Goal: Information Seeking & Learning: Find specific fact

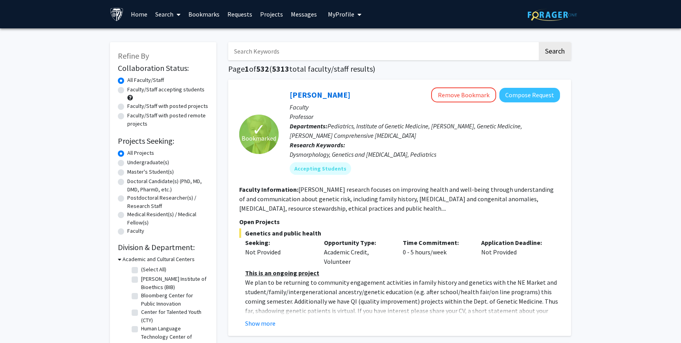
click at [324, 57] on input "Search Keywords" at bounding box center [382, 51] width 309 height 18
click at [330, 42] on input "Search Keywords" at bounding box center [382, 51] width 309 height 18
type input "[PERSON_NAME]"
click at [539, 42] on button "Search" at bounding box center [555, 51] width 32 height 18
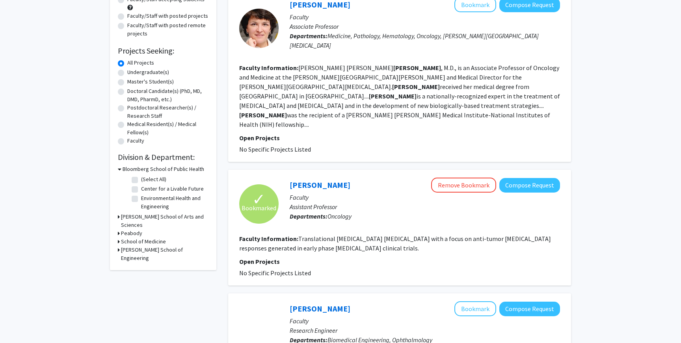
scroll to position [114, 0]
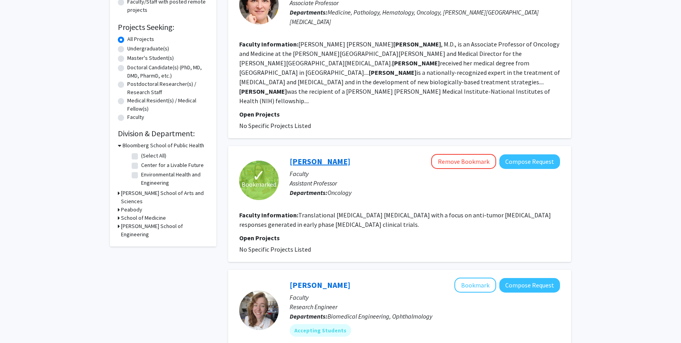
click at [310, 156] on link "[PERSON_NAME]" at bounding box center [320, 161] width 61 height 10
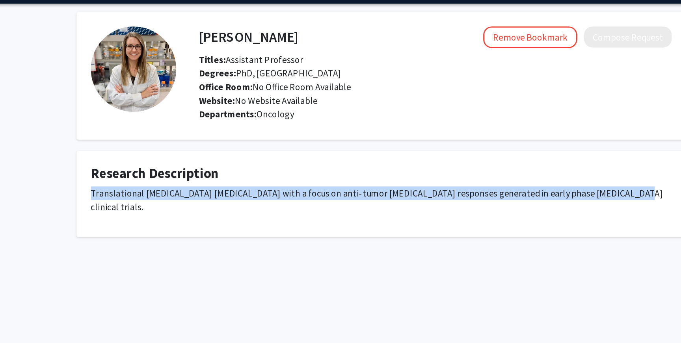
drag, startPoint x: 140, startPoint y: 160, endPoint x: 496, endPoint y: 168, distance: 356.0
click at [496, 168] on div "Translational [MEDICAL_DATA] [MEDICAL_DATA] with a focus on anti-tumor [MEDICAL…" at bounding box center [341, 167] width 402 height 25
copy p "Translational [MEDICAL_DATA] [MEDICAL_DATA] with a focus on anti-tumor [MEDICAL…"
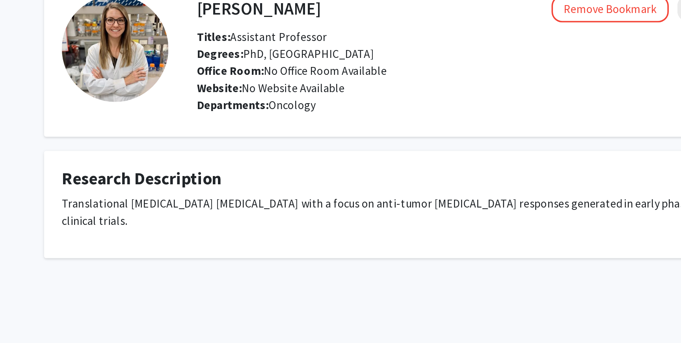
click at [284, 175] on fg-card "Research Description Translational [MEDICAL_DATA] [MEDICAL_DATA] with a focus o…" at bounding box center [341, 160] width 422 height 60
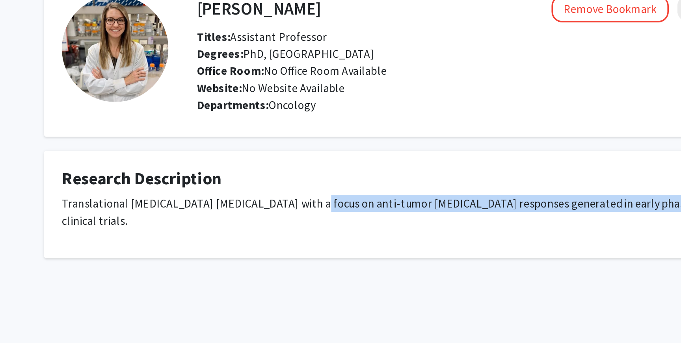
drag, startPoint x: 272, startPoint y: 161, endPoint x: 332, endPoint y: 171, distance: 60.3
click at [332, 170] on fg-card "Research Description Translational [MEDICAL_DATA] [MEDICAL_DATA] with a focus o…" at bounding box center [341, 160] width 422 height 60
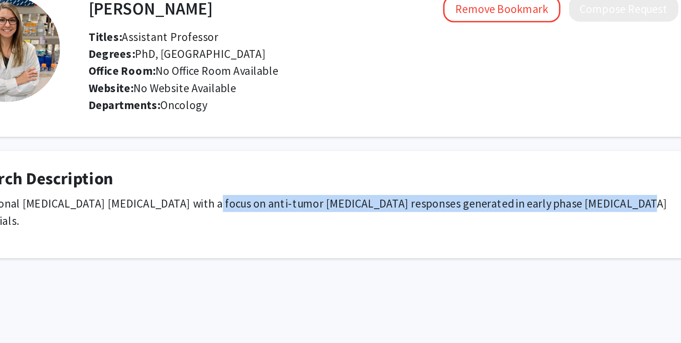
click at [344, 159] on p "Translational [MEDICAL_DATA] [MEDICAL_DATA] with a focus on anti-tumor [MEDICAL…" at bounding box center [341, 164] width 402 height 19
drag, startPoint x: 349, startPoint y: 161, endPoint x: 486, endPoint y: 160, distance: 136.4
click at [489, 158] on p "Translational [MEDICAL_DATA] [MEDICAL_DATA] with a focus on anti-tumor [MEDICAL…" at bounding box center [341, 164] width 402 height 19
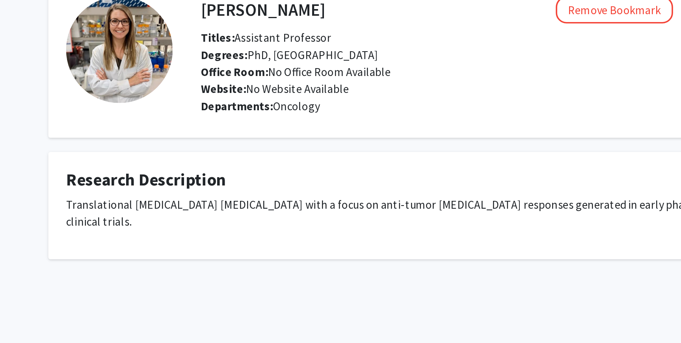
click at [320, 158] on p "Translational [MEDICAL_DATA] [MEDICAL_DATA] with a focus on anti-tumor [MEDICAL…" at bounding box center [341, 164] width 402 height 19
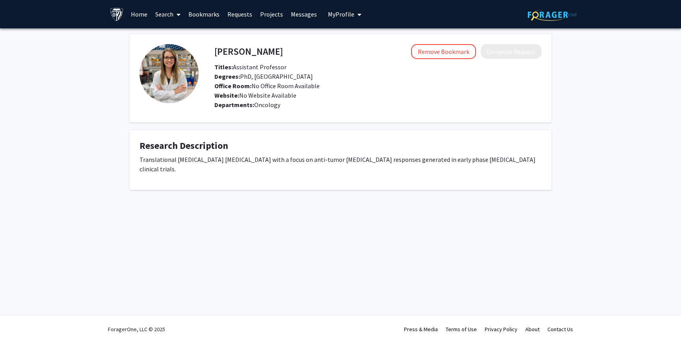
click at [230, 47] on h4 "[PERSON_NAME]" at bounding box center [248, 51] width 69 height 15
click at [191, 52] on fg-profile-picture at bounding box center [169, 78] width 59 height 69
click at [175, 11] on span at bounding box center [176, 15] width 7 height 28
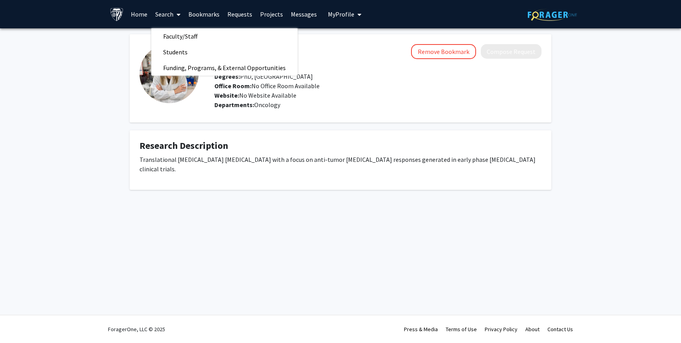
click at [178, 124] on div "[PERSON_NAME] Remove Bookmark Compose Request Titles: Assistant Professor Degre…" at bounding box center [341, 112] width 434 height 156
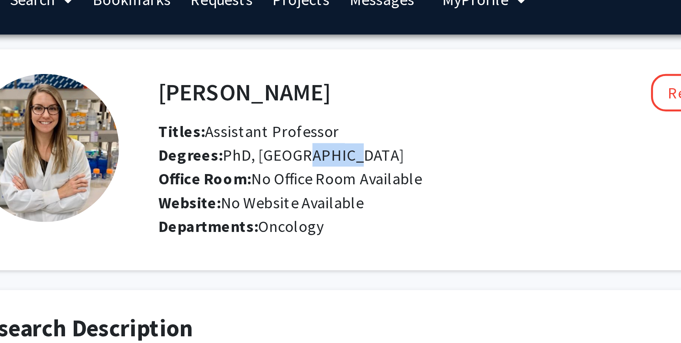
drag, startPoint x: 270, startPoint y: 75, endPoint x: 282, endPoint y: 75, distance: 12.2
click at [282, 75] on span "Degrees: PhD, [GEOGRAPHIC_DATA]" at bounding box center [263, 77] width 99 height 8
click at [283, 58] on div "Remove Bookmark Compose Request" at bounding box center [412, 51] width 259 height 15
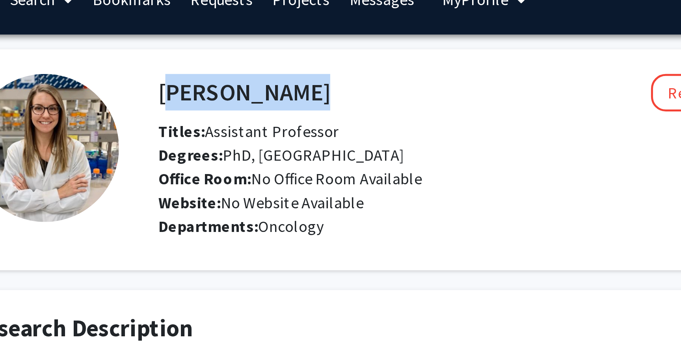
drag, startPoint x: 271, startPoint y: 52, endPoint x: 215, endPoint y: 52, distance: 56.4
click at [215, 52] on div "[PERSON_NAME] Remove Bookmark Compose Request" at bounding box center [377, 51] width 339 height 15
copy h4 "[PERSON_NAME]"
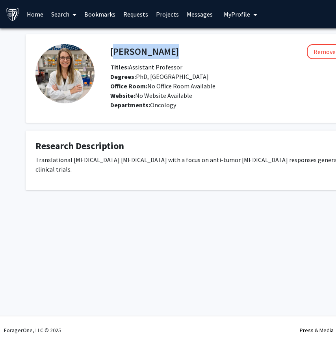
click at [92, 15] on link "Bookmarks" at bounding box center [99, 14] width 39 height 28
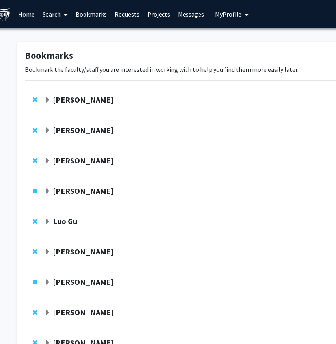
scroll to position [0, 10]
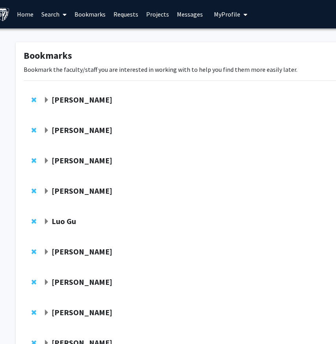
click at [45, 100] on span "Expand Stephanie Hicks Bookmark" at bounding box center [46, 100] width 6 height 6
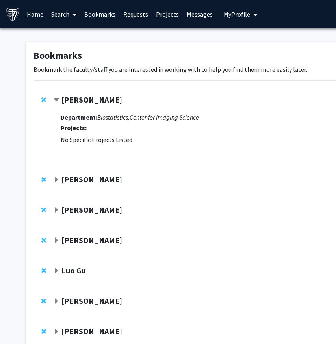
scroll to position [0, 4]
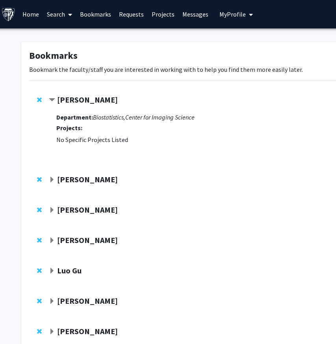
click at [52, 99] on span "Contract Stephanie Hicks Bookmark" at bounding box center [52, 100] width 6 height 6
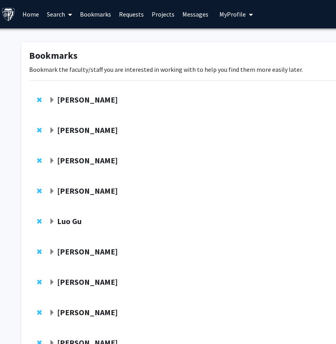
click at [69, 100] on strong "[PERSON_NAME]" at bounding box center [87, 100] width 61 height 10
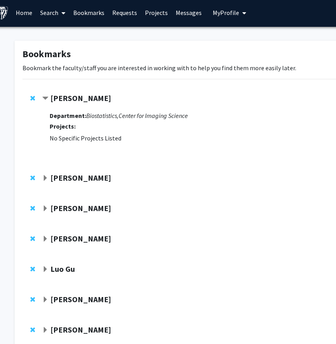
scroll to position [2, 9]
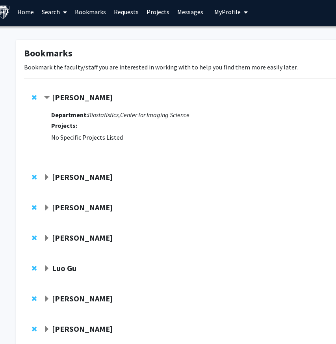
click at [73, 177] on strong "[PERSON_NAME]" at bounding box center [82, 177] width 61 height 10
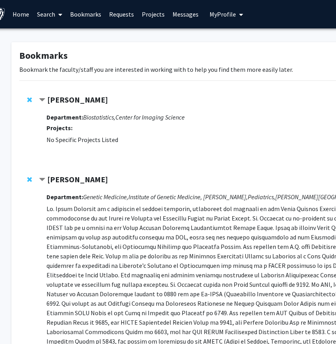
scroll to position [0, 0]
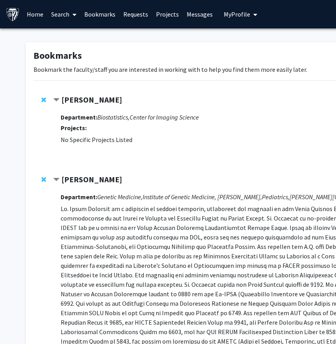
click at [78, 101] on strong "[PERSON_NAME]" at bounding box center [91, 100] width 61 height 10
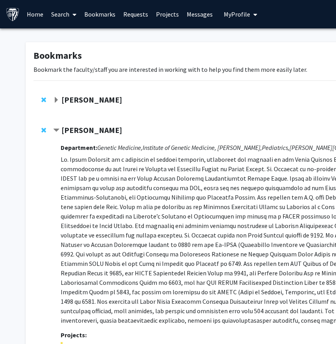
click at [78, 101] on strong "[PERSON_NAME]" at bounding box center [91, 100] width 61 height 10
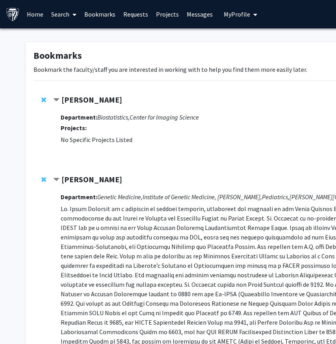
click at [61, 101] on strong "[PERSON_NAME]" at bounding box center [91, 100] width 61 height 10
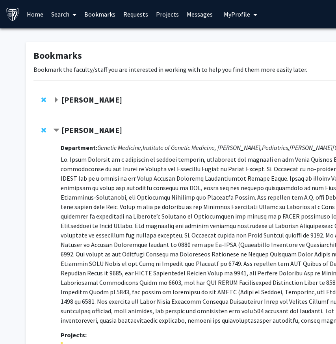
drag, startPoint x: 127, startPoint y: 97, endPoint x: 63, endPoint y: 94, distance: 63.9
click at [63, 95] on div "[PERSON_NAME]" at bounding box center [138, 100] width 170 height 10
copy div "[PERSON_NAME]"
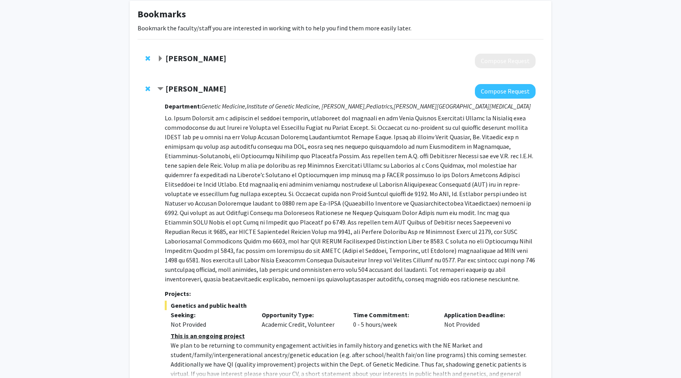
scroll to position [13, 0]
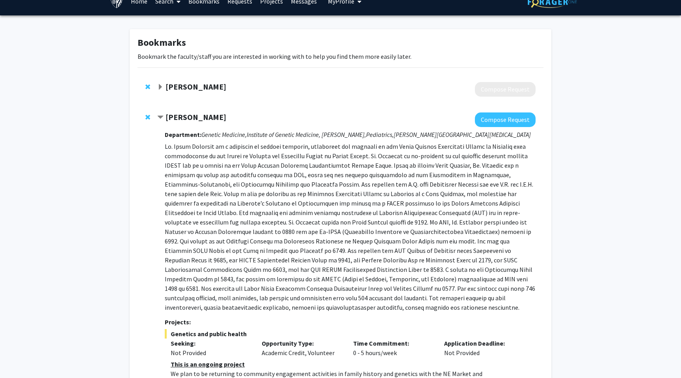
click at [226, 113] on div "[PERSON_NAME]" at bounding box center [242, 117] width 170 height 10
click at [196, 117] on strong "[PERSON_NAME]" at bounding box center [196, 117] width 61 height 10
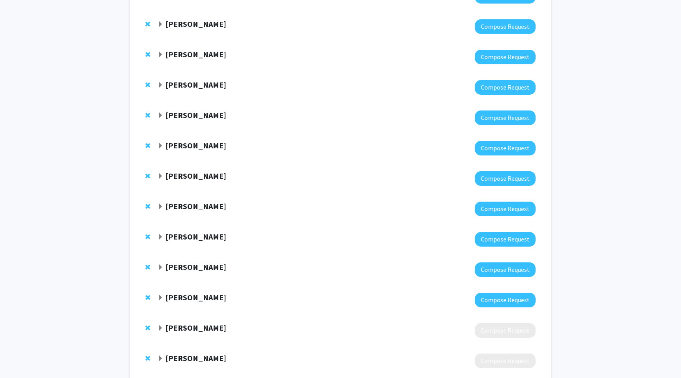
scroll to position [335, 0]
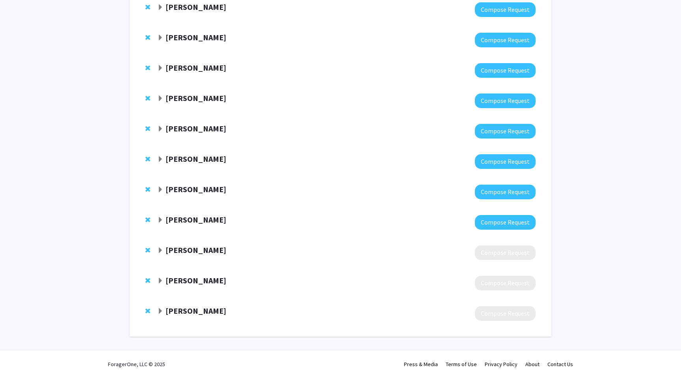
click at [220, 277] on div "[PERSON_NAME]" at bounding box center [242, 280] width 170 height 10
click at [160, 278] on span "Expand Amanda Huff Bookmark" at bounding box center [160, 280] width 6 height 6
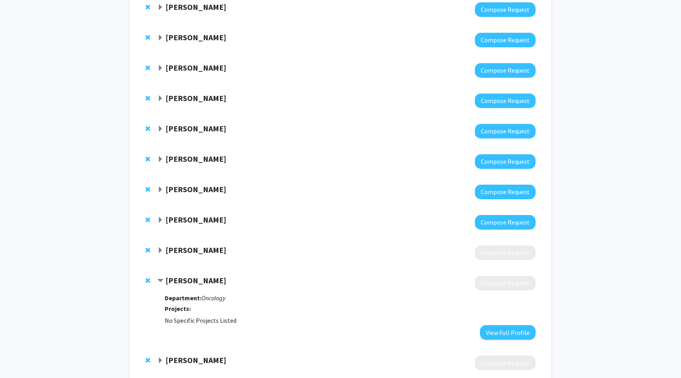
click at [160, 278] on span "Contract Amanda Huff Bookmark" at bounding box center [160, 280] width 6 height 6
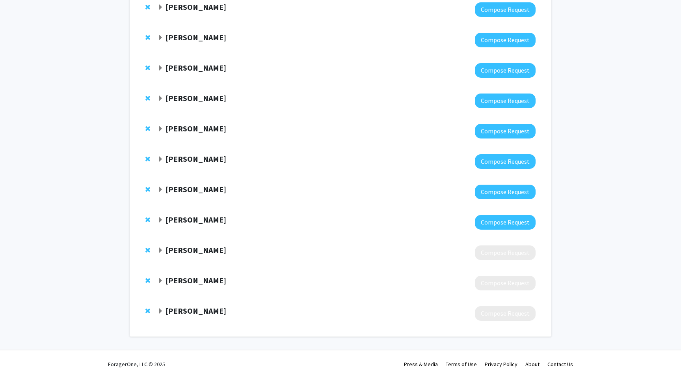
click at [158, 311] on span "Expand Marsha Wills-Karp Bookmark" at bounding box center [160, 311] width 6 height 6
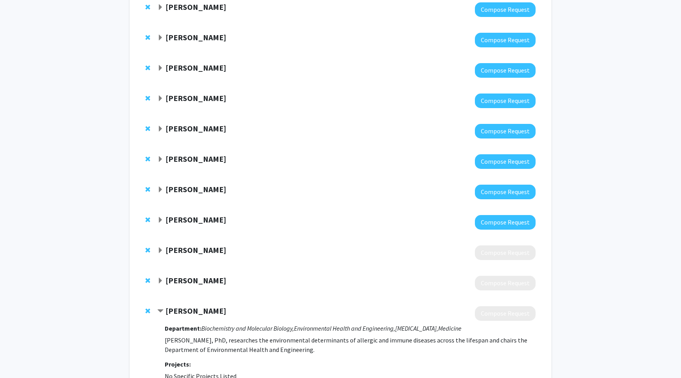
click at [160, 311] on span "Contract Marsha Wills-Karp Bookmark" at bounding box center [160, 311] width 6 height 6
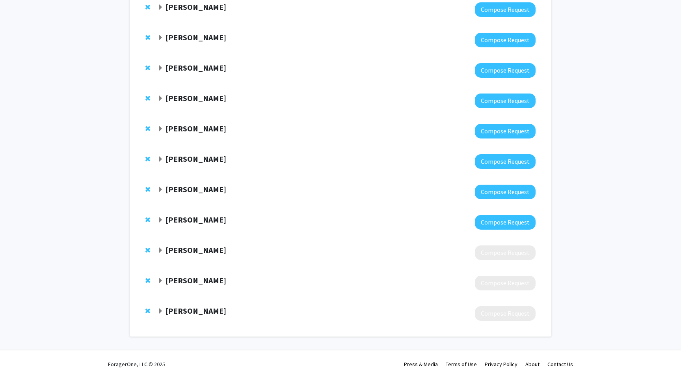
drag, startPoint x: 246, startPoint y: 307, endPoint x: 152, endPoint y: 307, distance: 94.6
click at [152, 307] on div "[PERSON_NAME] Compose Request" at bounding box center [341, 313] width 406 height 30
copy div "[PERSON_NAME]"
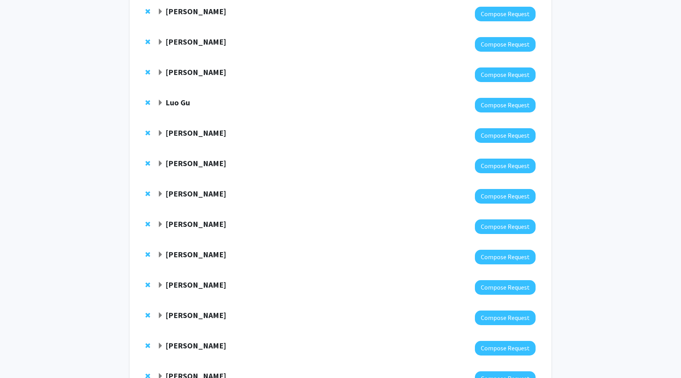
scroll to position [0, 0]
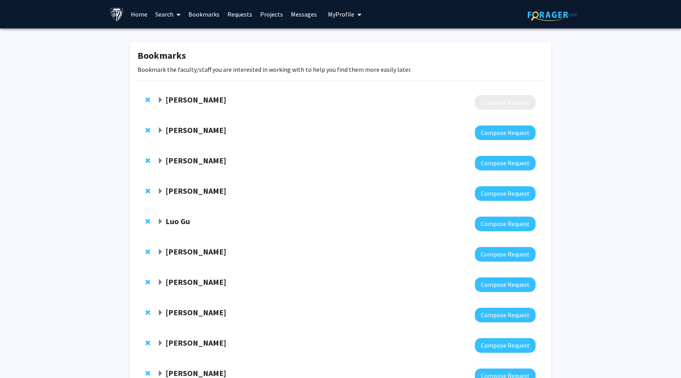
click at [148, 16] on link "Home" at bounding box center [139, 14] width 24 height 28
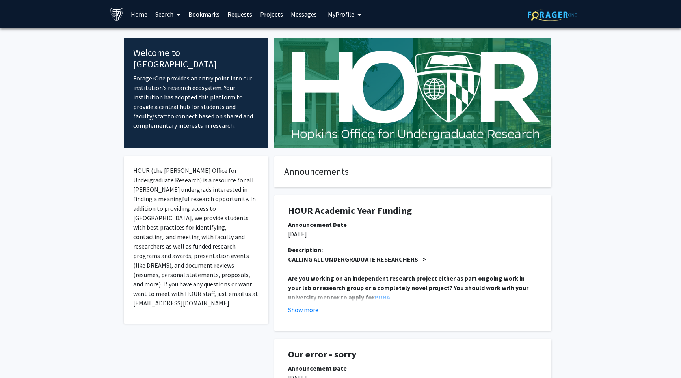
click at [158, 16] on link "Search" at bounding box center [167, 14] width 33 height 28
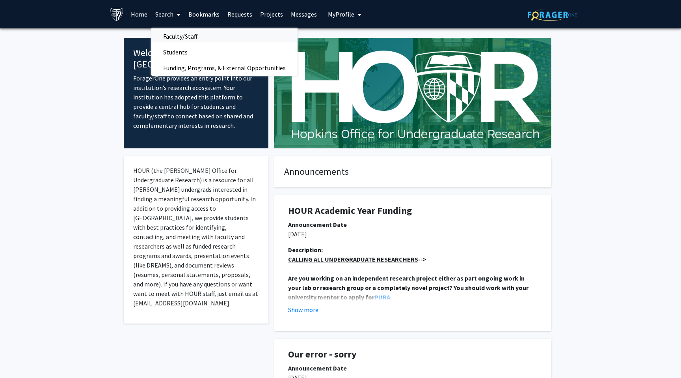
click at [175, 35] on span "Faculty/Staff" at bounding box center [180, 36] width 58 height 16
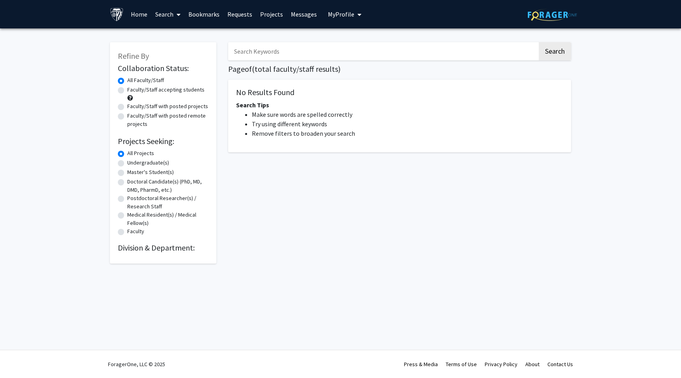
click at [279, 49] on input "Search Keywords" at bounding box center [382, 51] width 309 height 18
paste input "[PERSON_NAME]"
type input "[PERSON_NAME]"
click at [539, 42] on button "Search" at bounding box center [555, 51] width 32 height 18
click at [555, 56] on button "Search" at bounding box center [555, 51] width 32 height 18
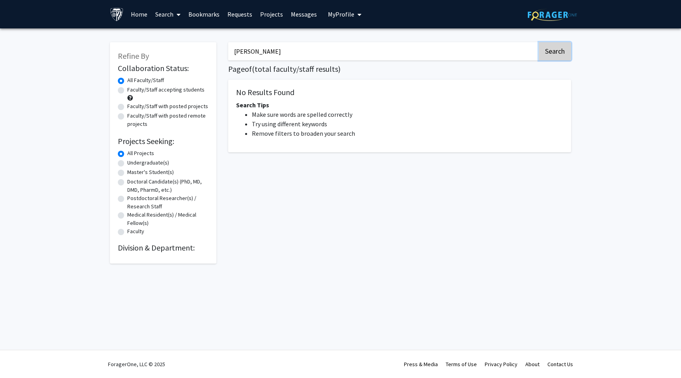
click at [553, 52] on button "Search" at bounding box center [555, 51] width 32 height 18
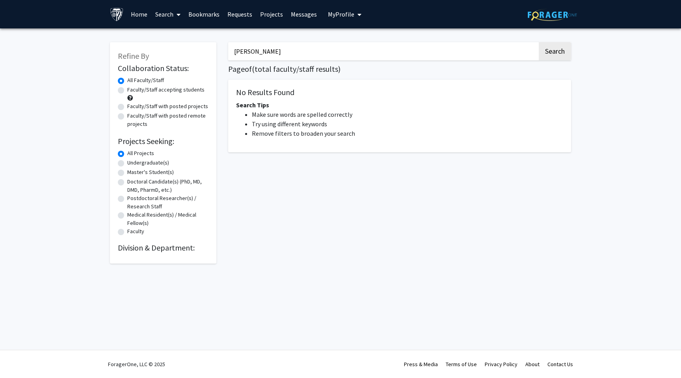
click at [475, 64] on h1 "Page of ( total faculty/staff results)" at bounding box center [399, 68] width 343 height 9
click at [198, 15] on link "Bookmarks" at bounding box center [203, 14] width 39 height 28
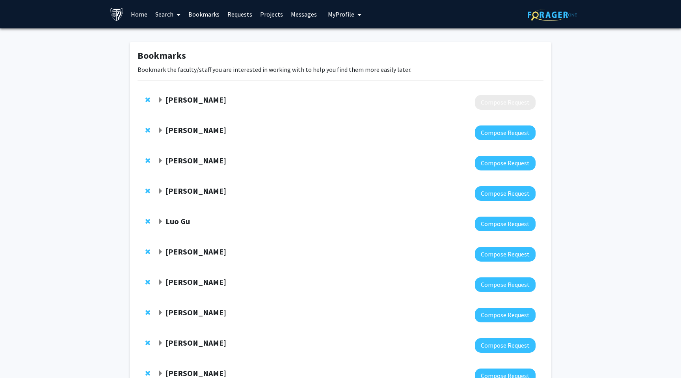
click at [158, 100] on span "Expand Stephanie Hicks Bookmark" at bounding box center [160, 100] width 6 height 6
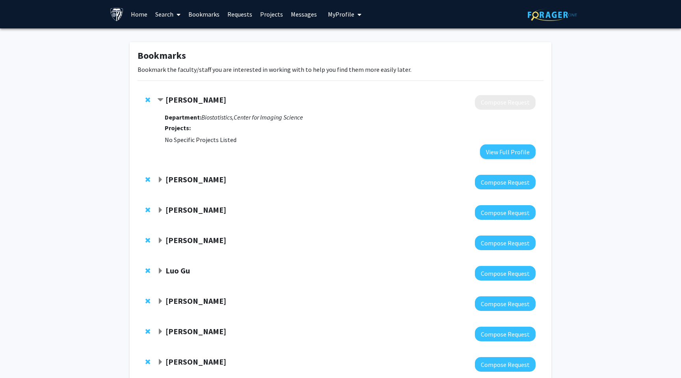
click at [189, 108] on div at bounding box center [346, 102] width 378 height 15
click at [190, 104] on div "[PERSON_NAME]" at bounding box center [242, 100] width 170 height 10
click at [192, 104] on strong "[PERSON_NAME]" at bounding box center [196, 100] width 61 height 10
